Goal: Transaction & Acquisition: Book appointment/travel/reservation

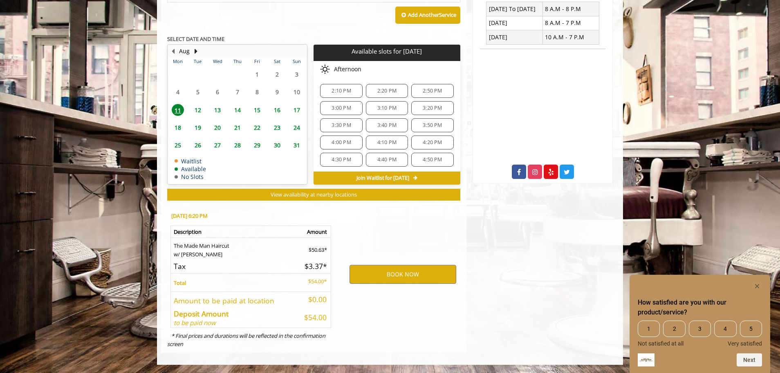
scroll to position [114, 0]
click at [238, 110] on span "14" at bounding box center [237, 110] width 12 height 12
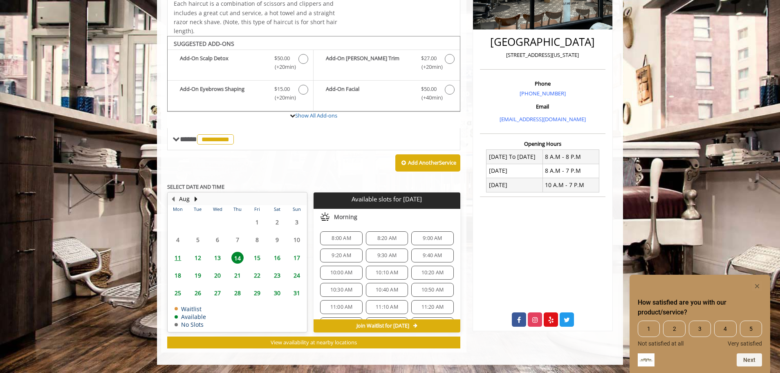
scroll to position [0, 0]
click at [214, 256] on span "13" at bounding box center [217, 258] width 12 height 12
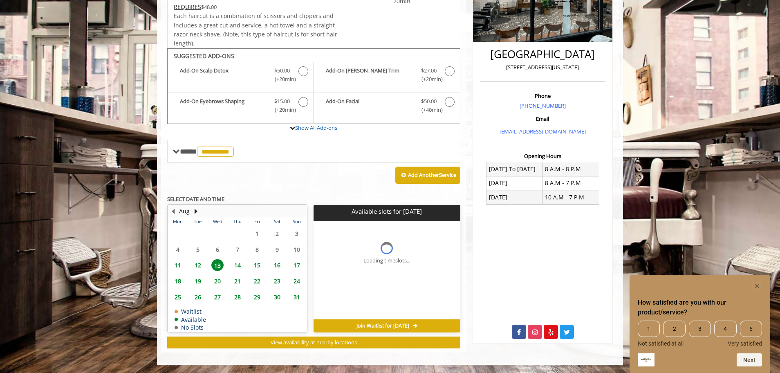
scroll to position [182, 0]
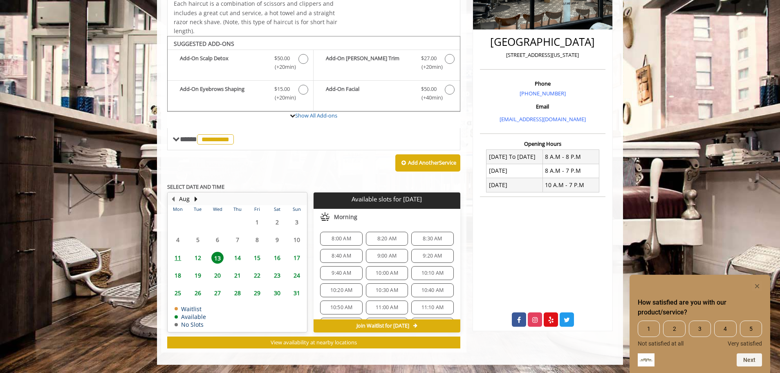
click at [274, 171] on div "Add Another Service" at bounding box center [313, 162] width 293 height 25
click at [199, 256] on span "12" at bounding box center [198, 258] width 12 height 12
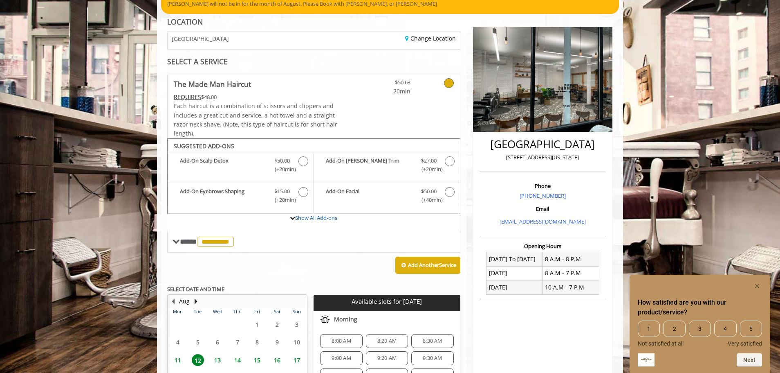
scroll to position [82, 0]
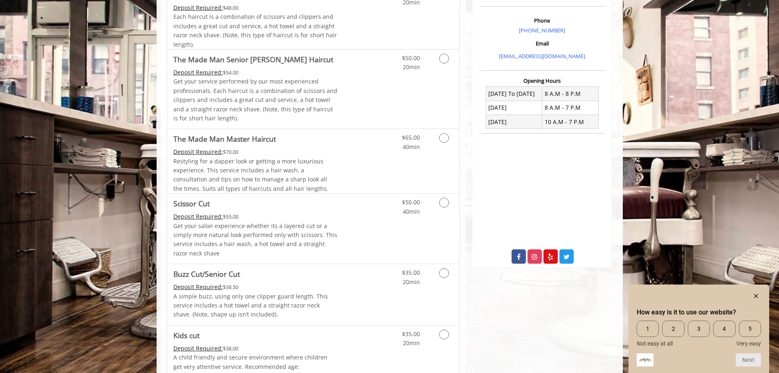
scroll to position [286, 0]
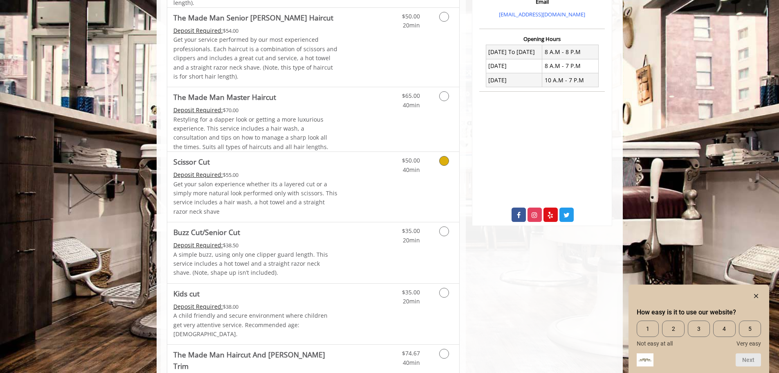
click at [319, 161] on span "Scissor Cut" at bounding box center [255, 161] width 164 height 11
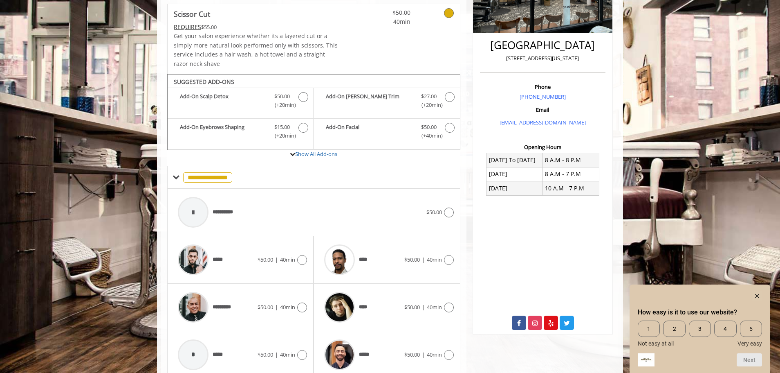
scroll to position [213, 0]
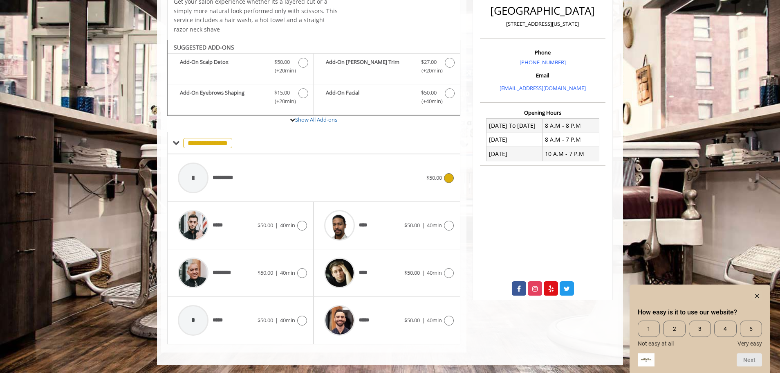
click at [328, 178] on div "**********" at bounding box center [300, 177] width 253 height 39
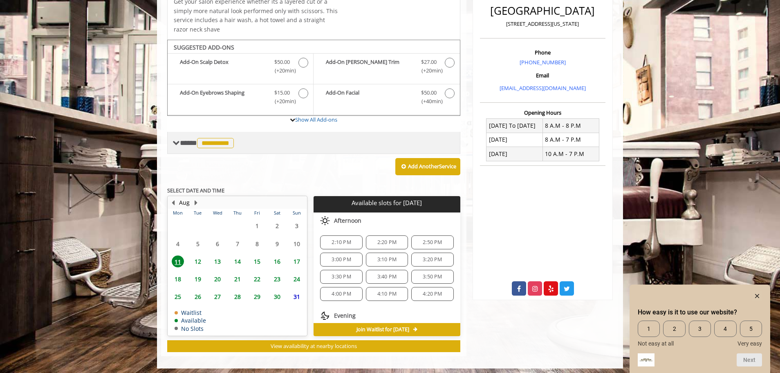
click at [184, 144] on span "**********" at bounding box center [208, 142] width 56 height 7
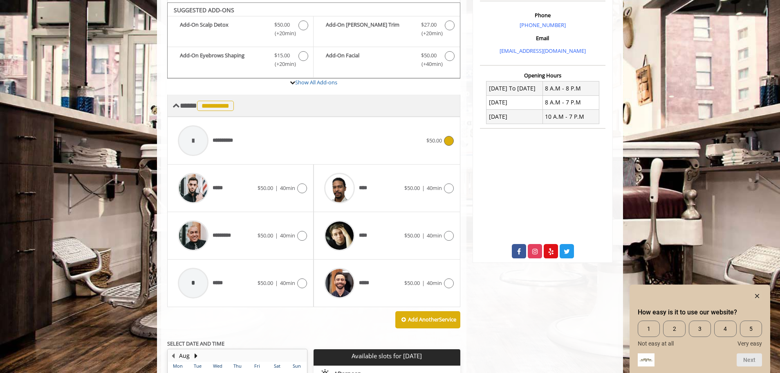
scroll to position [253, 0]
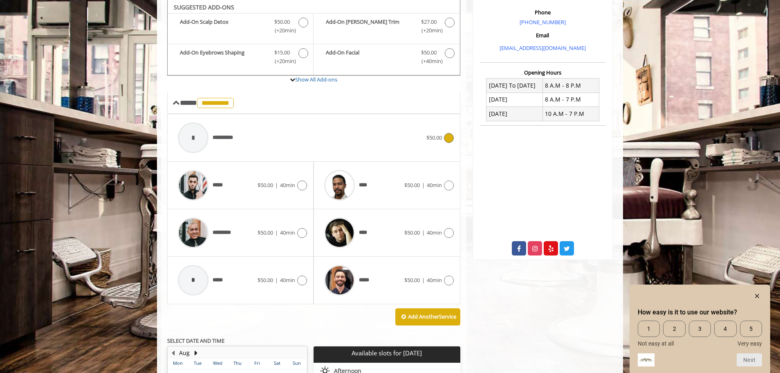
click at [363, 142] on div "**********" at bounding box center [300, 137] width 253 height 39
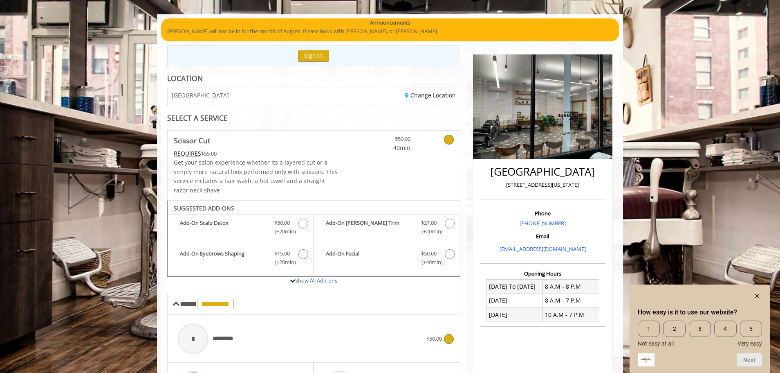
scroll to position [130, 0]
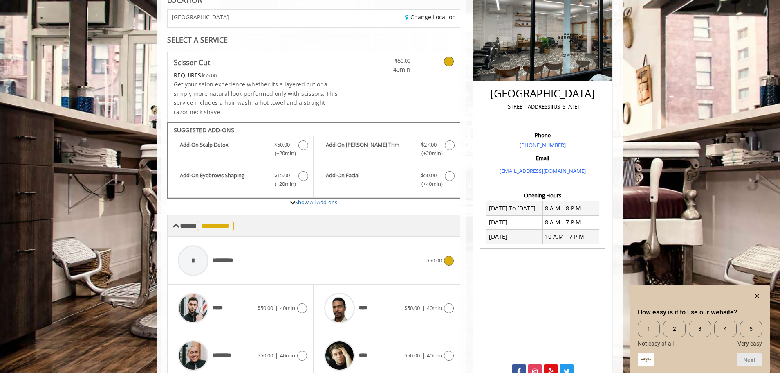
click at [171, 227] on div "**********" at bounding box center [313, 225] width 293 height 22
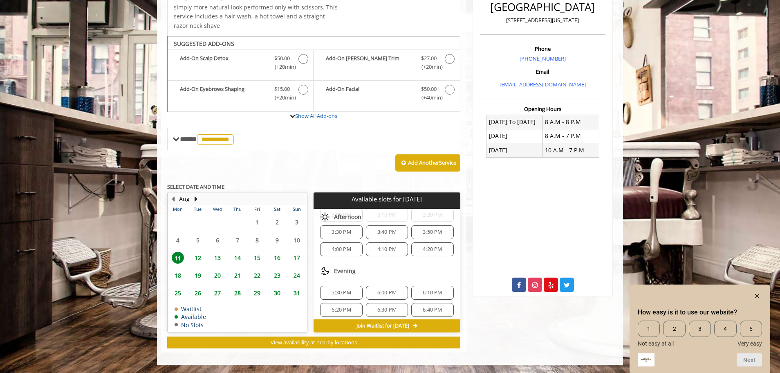
scroll to position [79, 0]
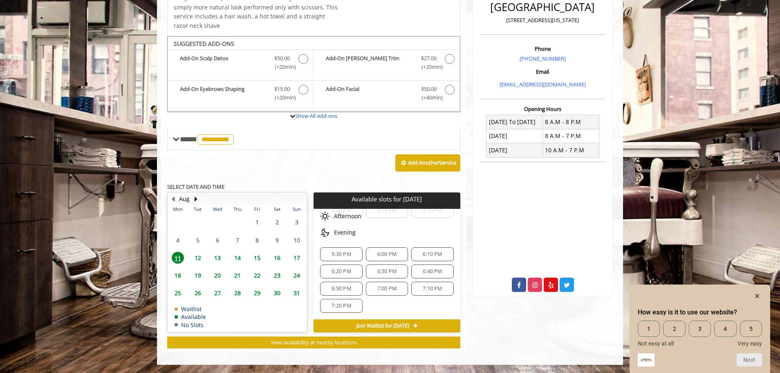
click at [222, 256] on span "13" at bounding box center [217, 258] width 12 height 12
click at [434, 270] on span "6:10 PM" at bounding box center [432, 271] width 19 height 7
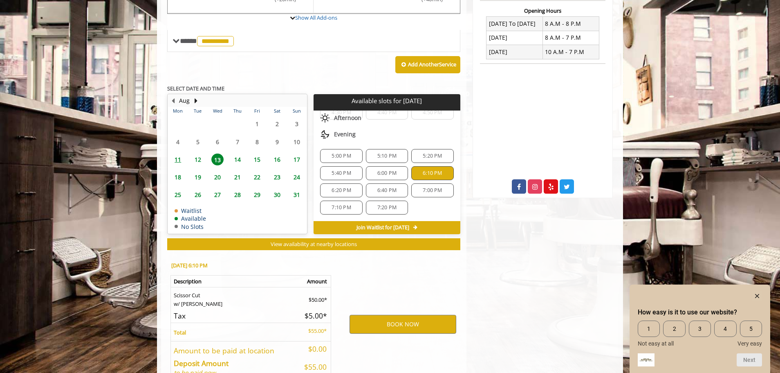
scroll to position [364, 0]
